Goal: Task Accomplishment & Management: Manage account settings

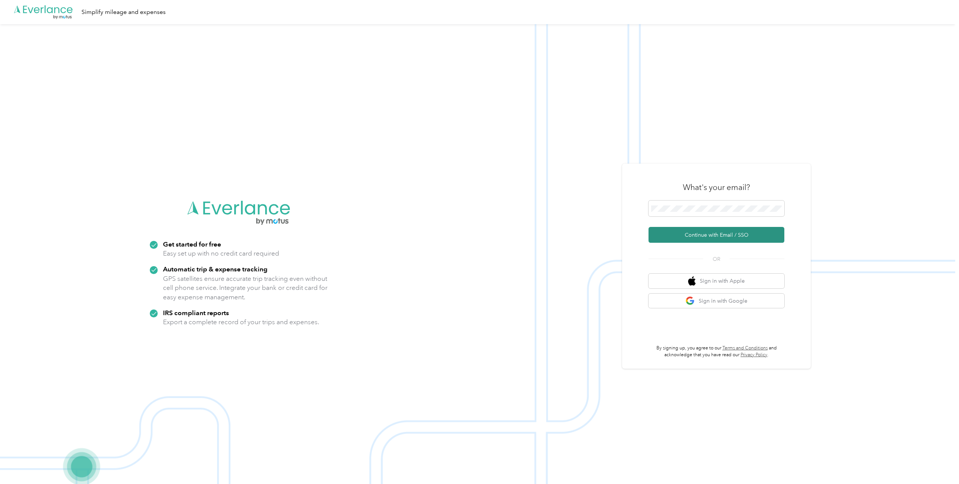
click at [717, 232] on button "Continue with Email / SSO" at bounding box center [716, 235] width 136 height 16
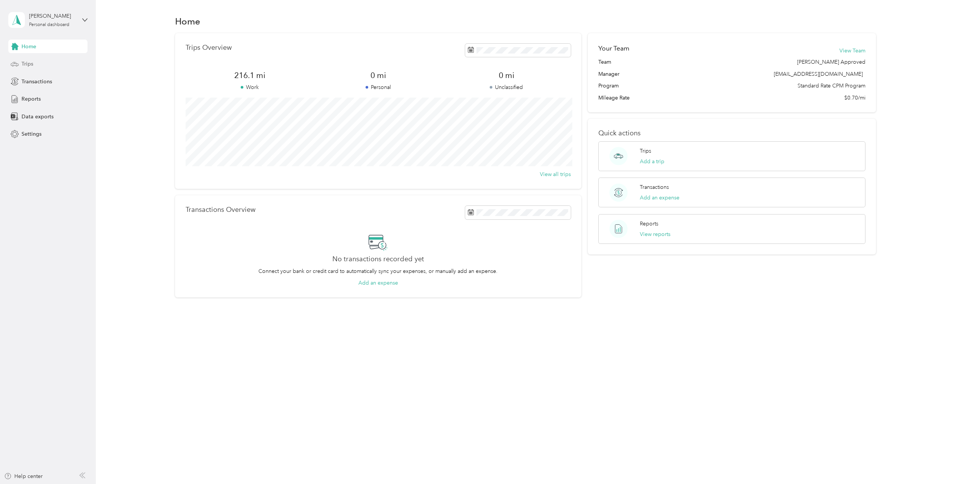
click at [32, 62] on span "Trips" at bounding box center [28, 64] width 12 height 8
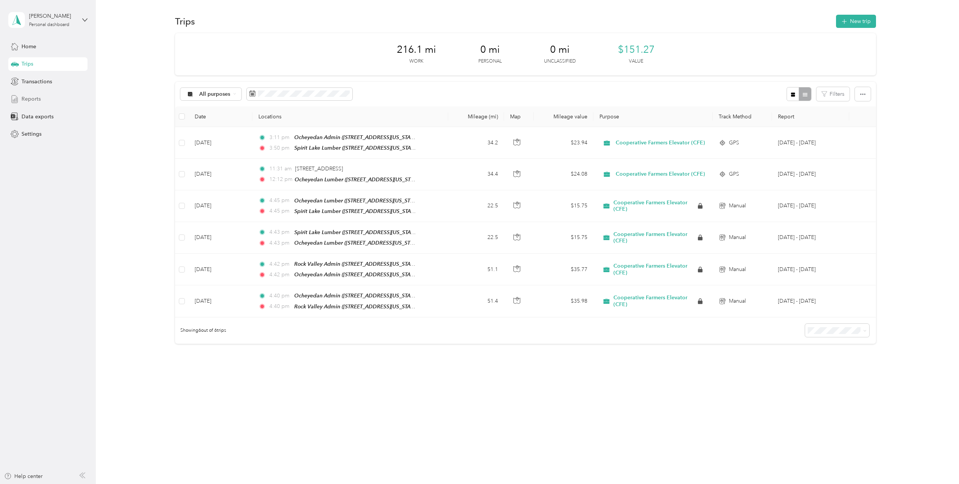
click at [40, 96] on span "Reports" at bounding box center [31, 99] width 19 height 8
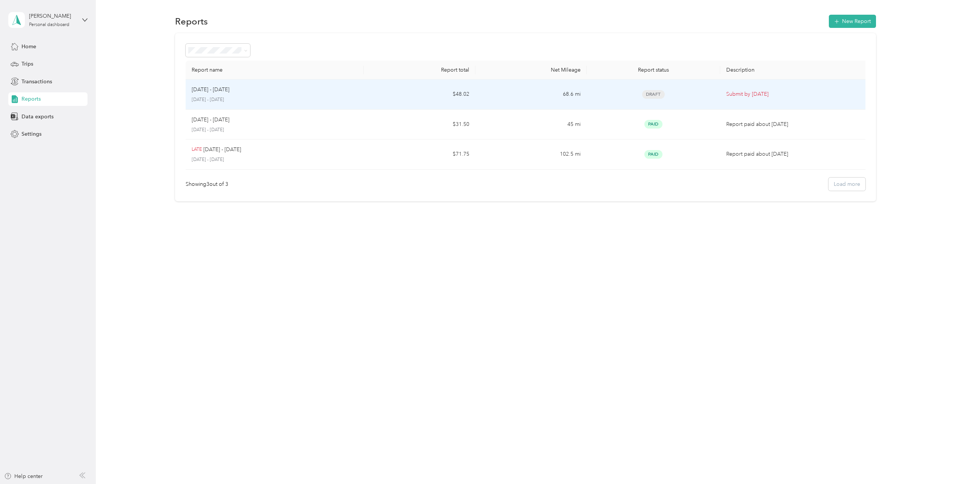
click at [220, 93] on p "[DATE] - [DATE]" at bounding box center [211, 90] width 38 height 8
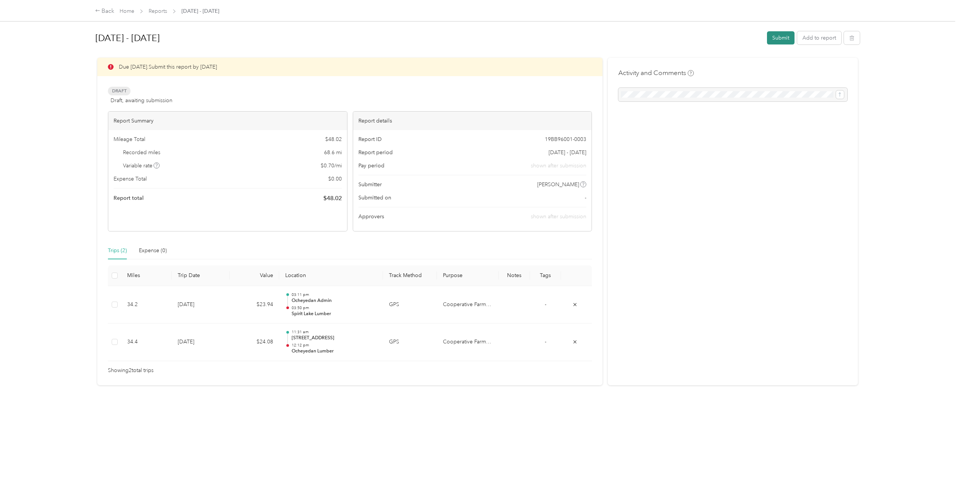
click at [782, 36] on button "Submit" at bounding box center [781, 37] width 28 height 13
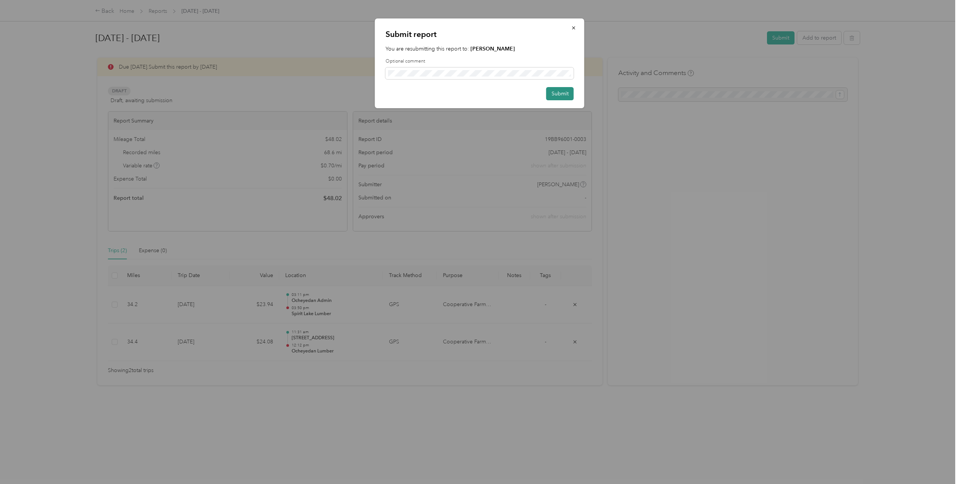
click at [559, 91] on button "Submit" at bounding box center [560, 93] width 28 height 13
